Goal: Register for event/course

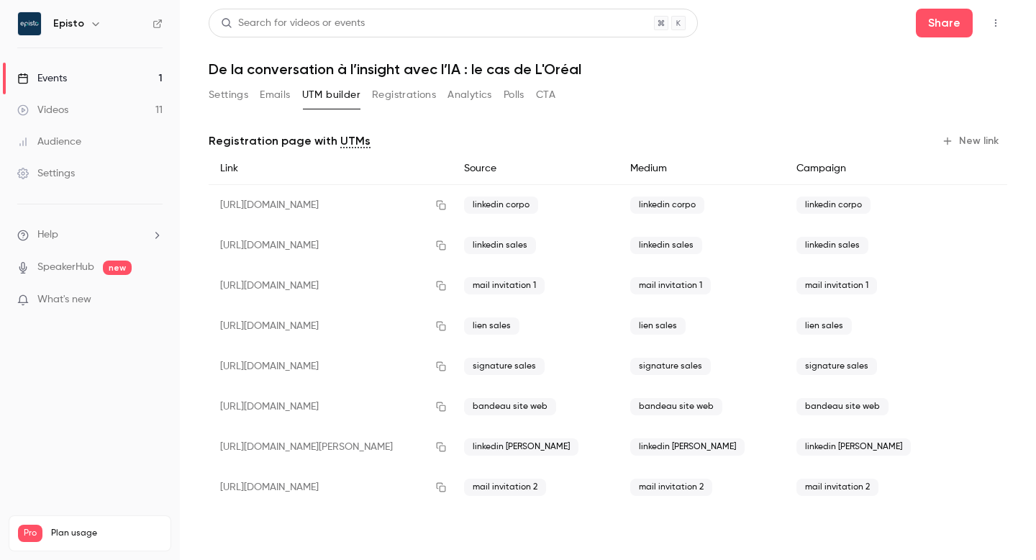
click at [90, 79] on link "Events 1" at bounding box center [90, 79] width 180 height 32
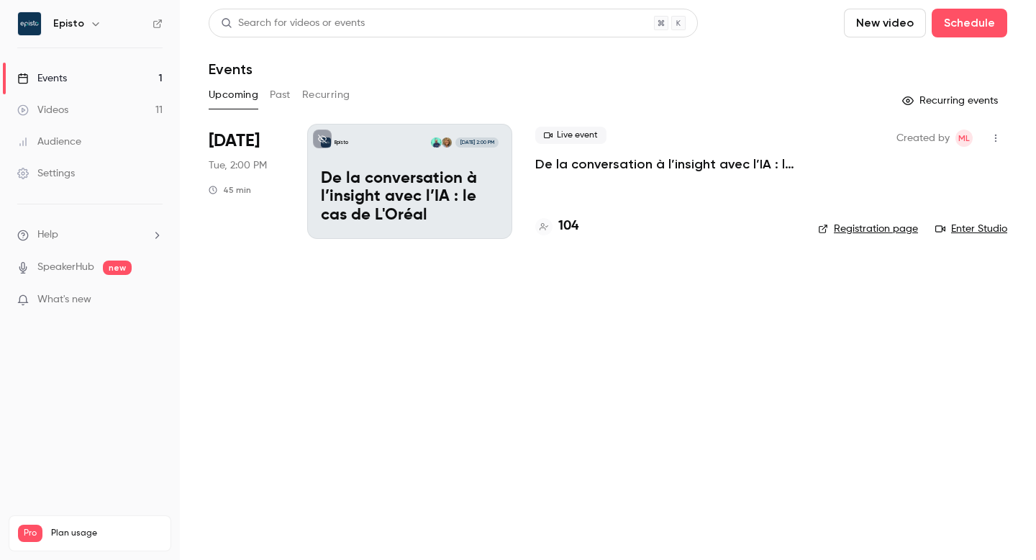
click at [995, 146] on button "button" at bounding box center [995, 138] width 23 height 23
click at [968, 213] on div "Invite to Studio" at bounding box center [940, 212] width 109 height 14
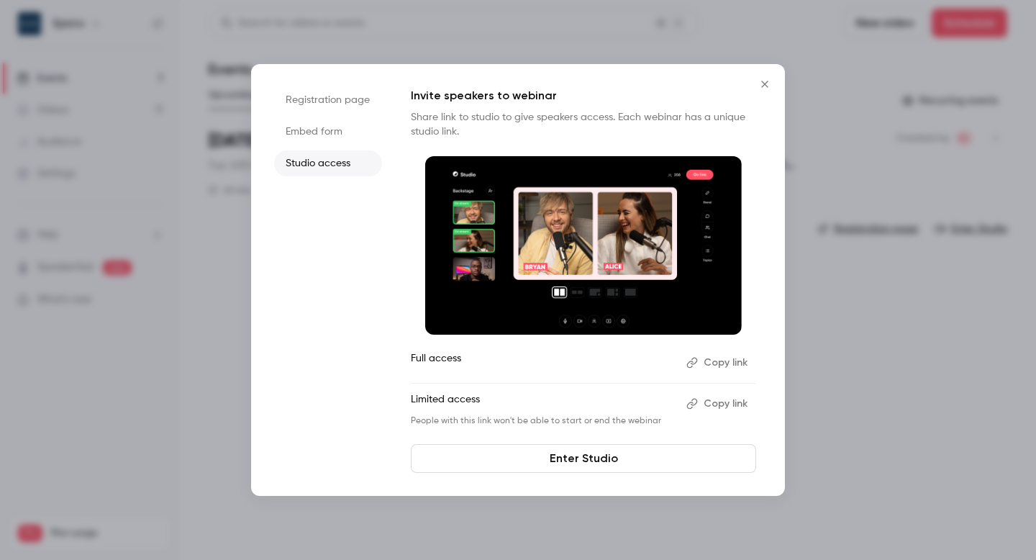
click at [717, 405] on button "Copy link" at bounding box center [719, 403] width 76 height 23
click at [717, 364] on button "Copy link" at bounding box center [719, 362] width 76 height 23
